Goal: Download file/media

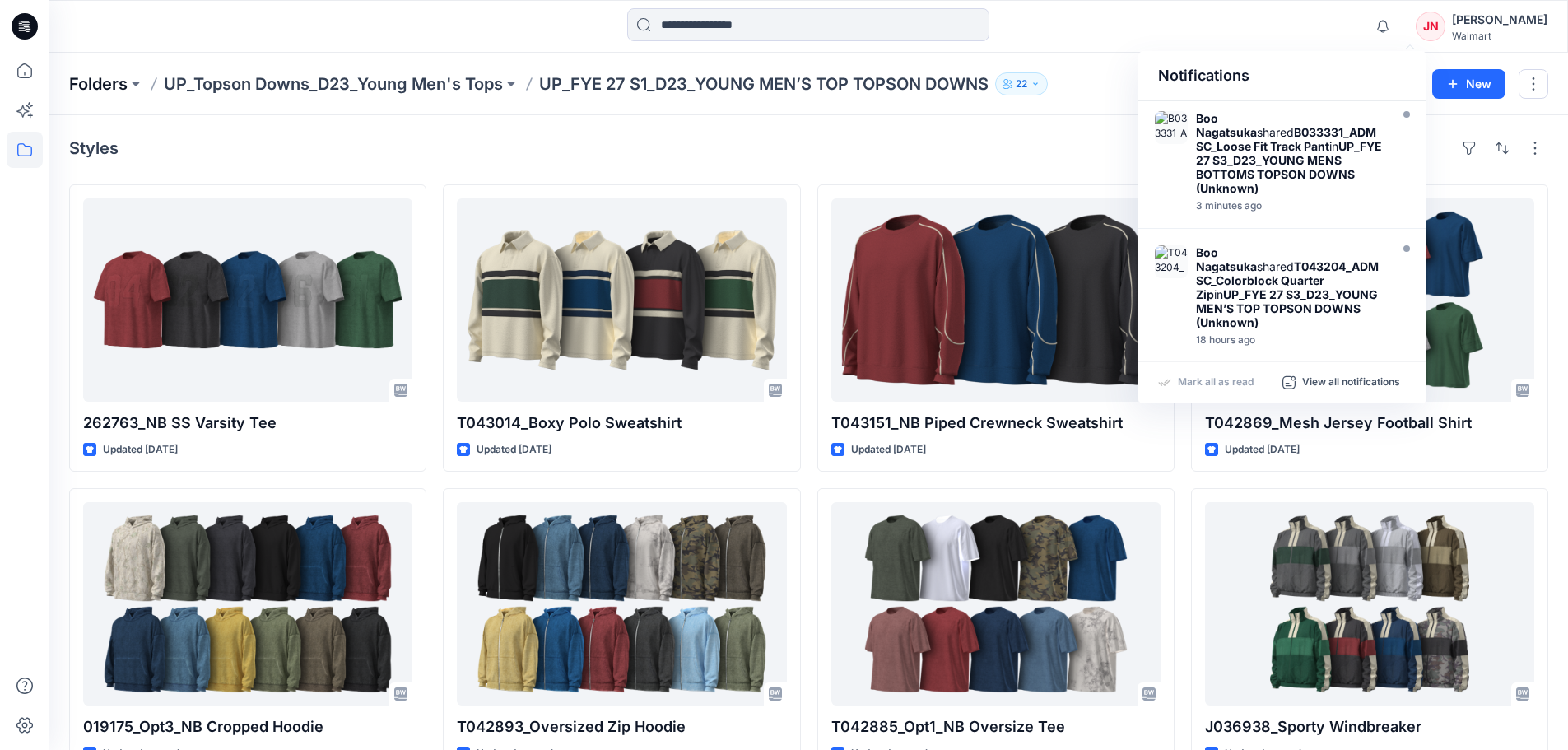
click at [99, 87] on p "Folders" at bounding box center [98, 84] width 59 height 23
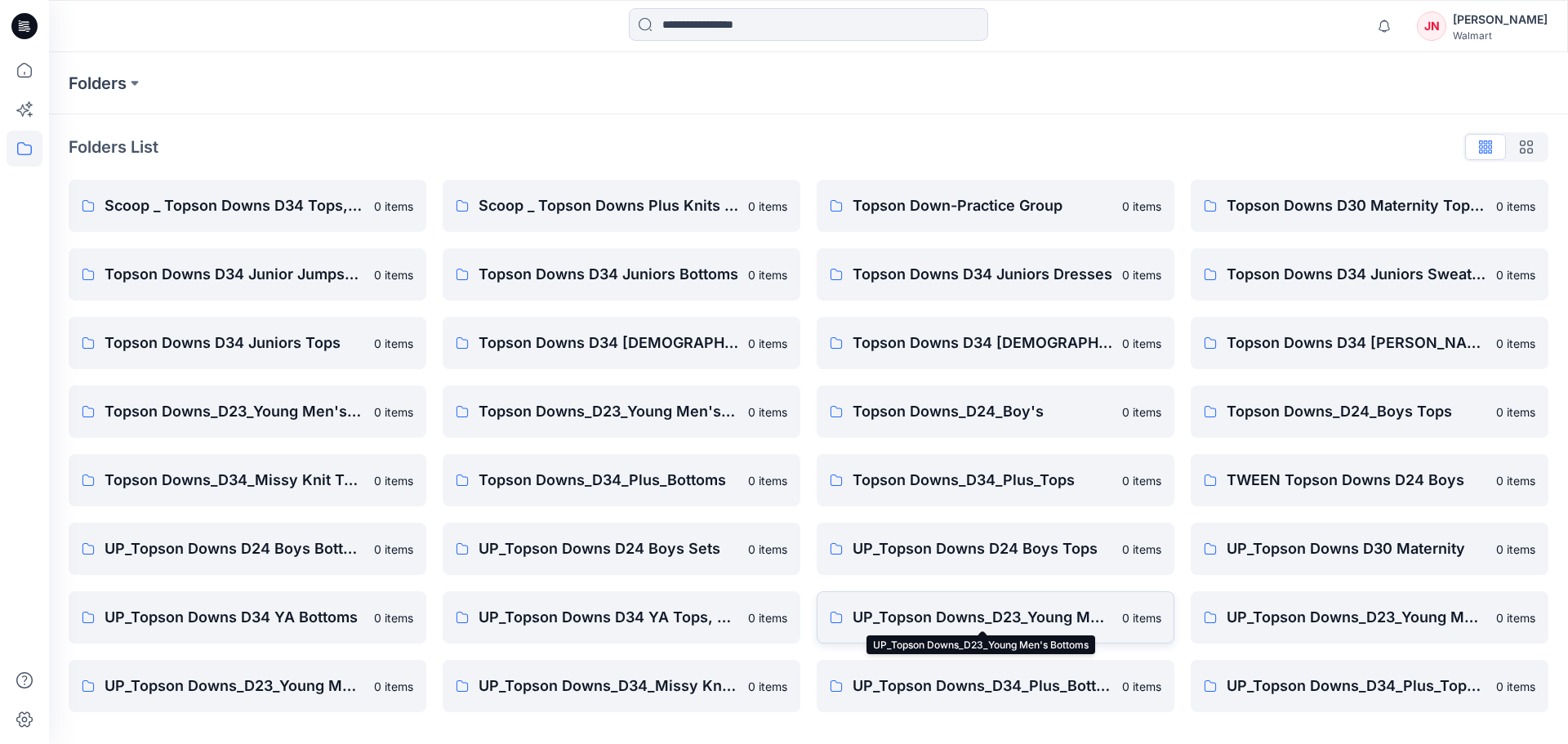
click at [972, 621] on p "UP_Topson Downs_D23_Young Men's Bottoms" at bounding box center [982, 617] width 260 height 23
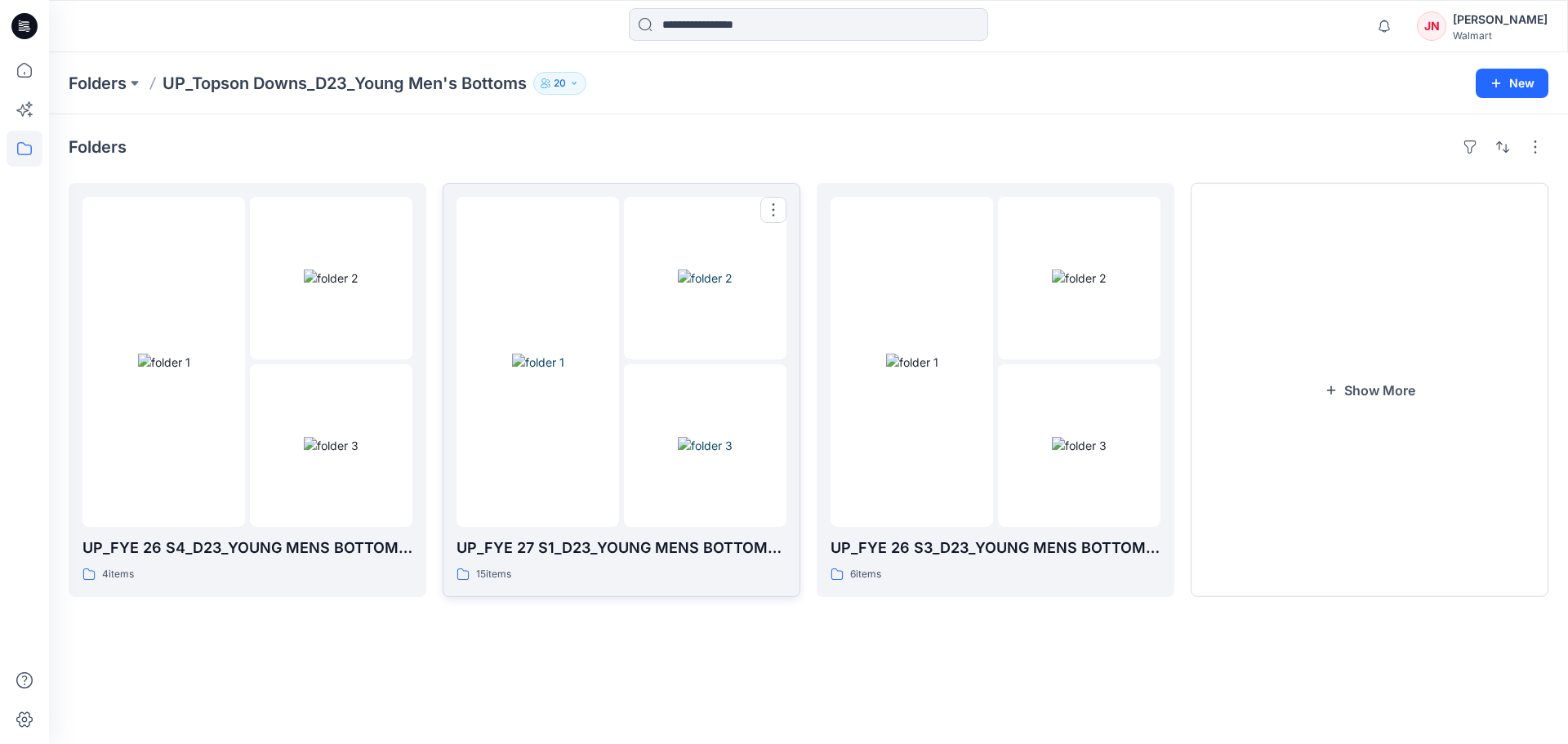
click at [677, 454] on img at bounding box center [705, 446] width 54 height 17
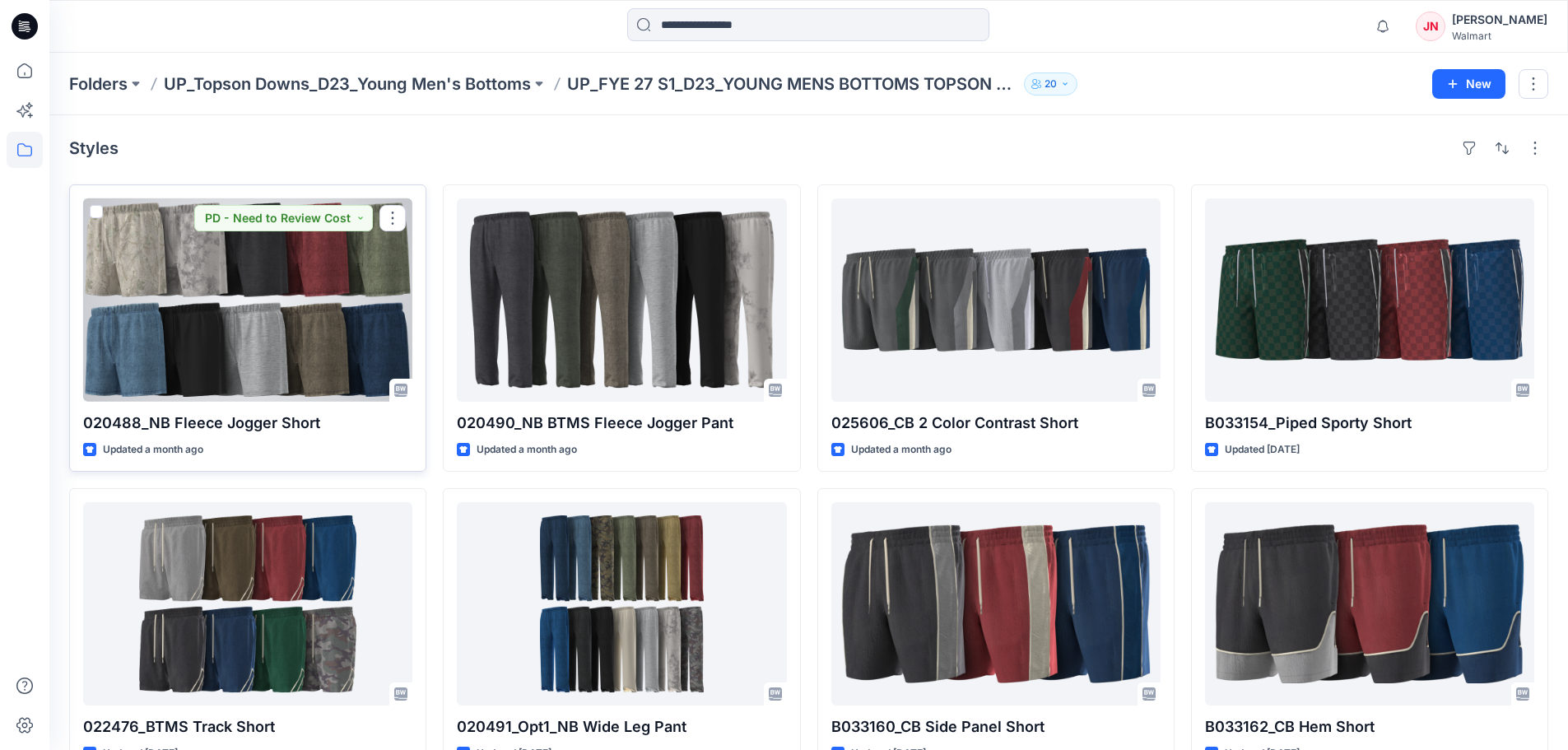
click at [287, 372] on div at bounding box center [248, 300] width 329 height 203
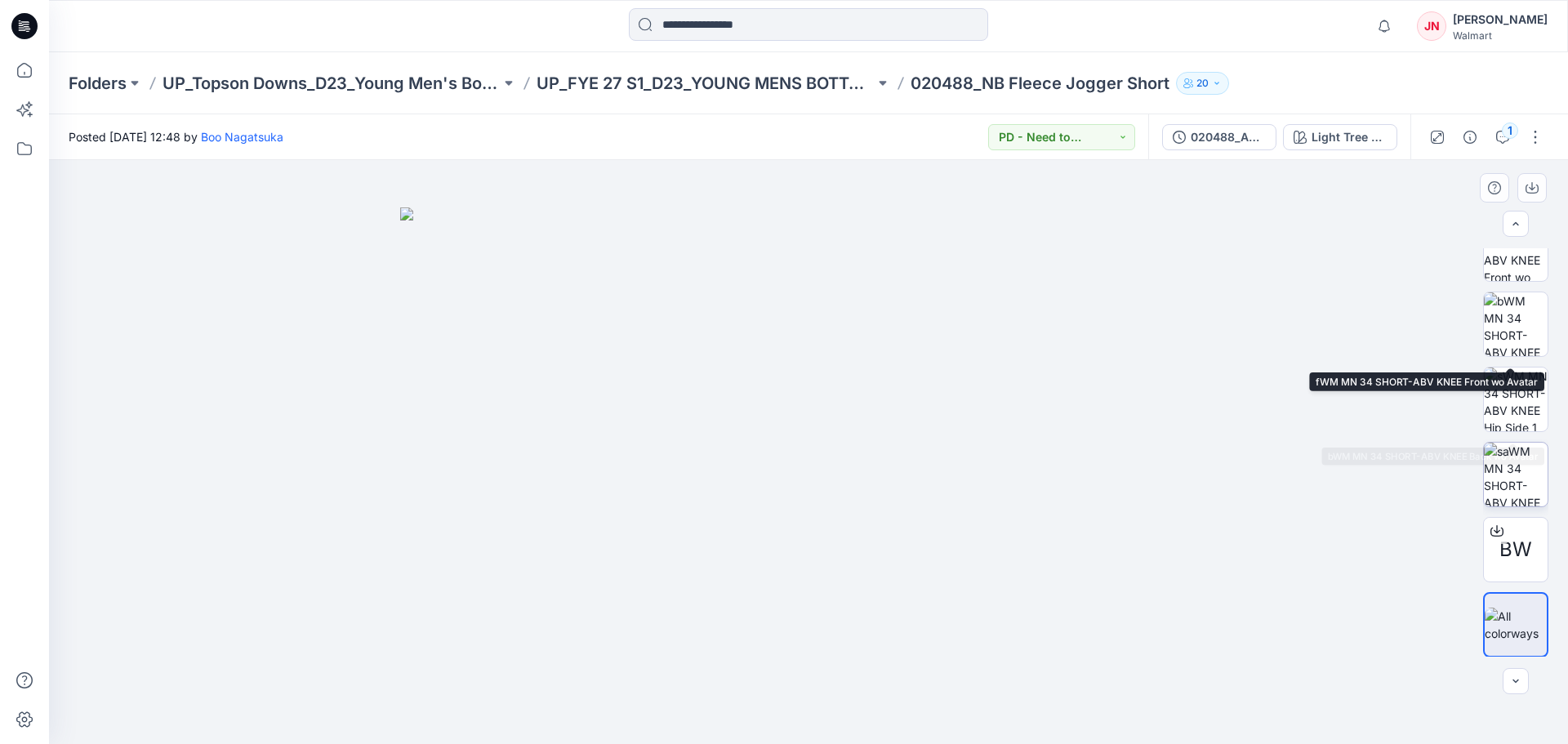
scroll to position [183, 0]
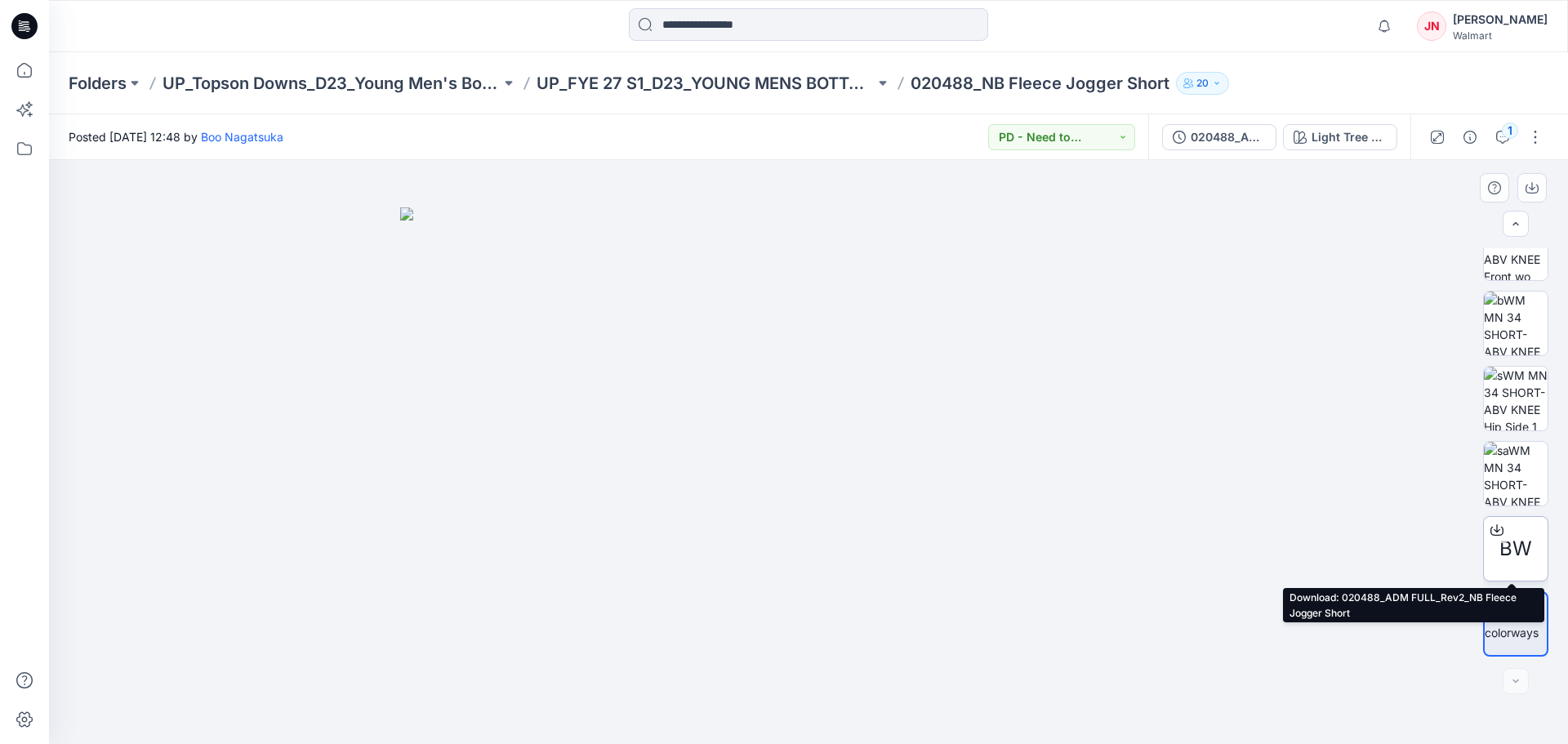
click at [1494, 526] on icon at bounding box center [1497, 527] width 7 height 8
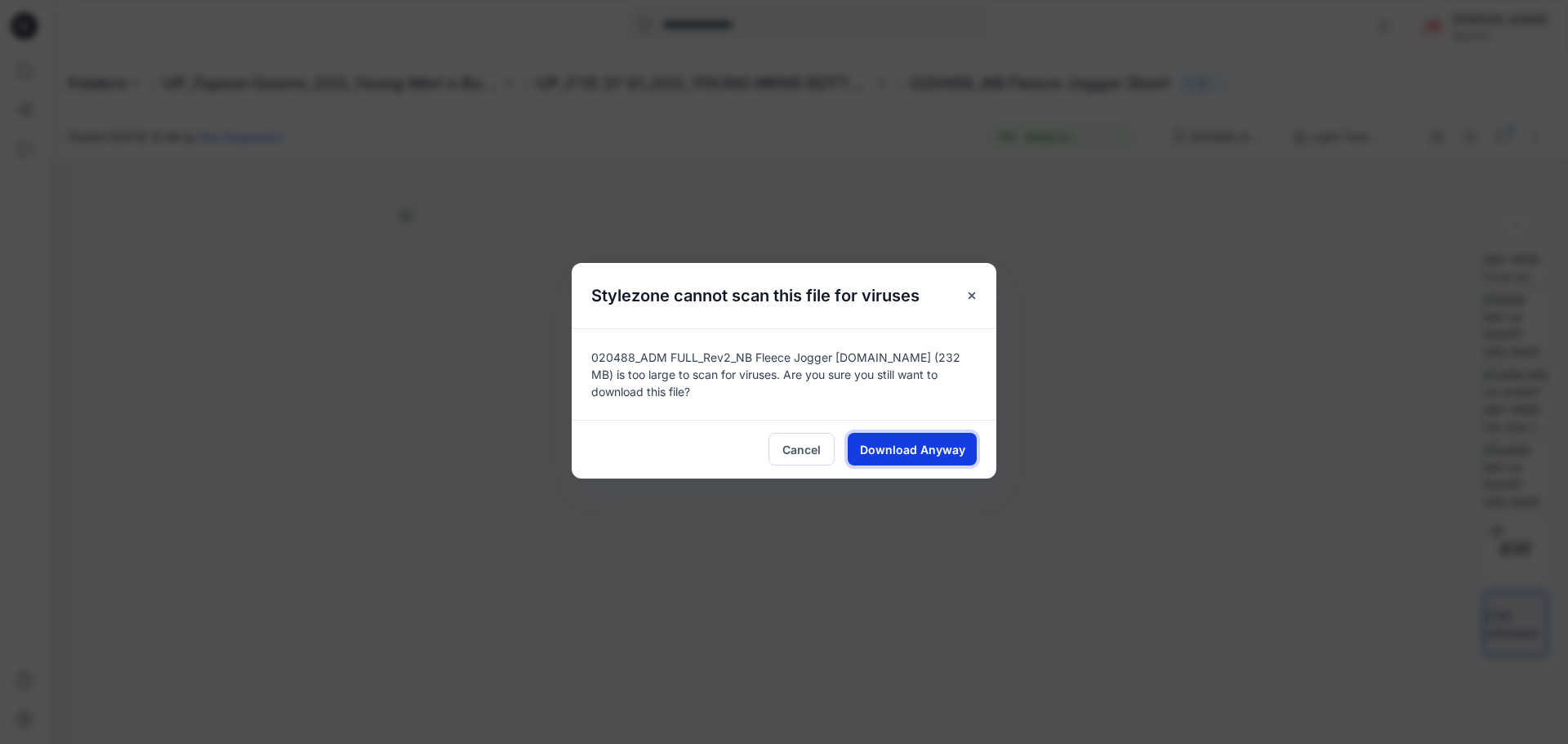
click at [932, 444] on span "Download Anyway" at bounding box center [912, 449] width 105 height 17
